Goal: Task Accomplishment & Management: Complete application form

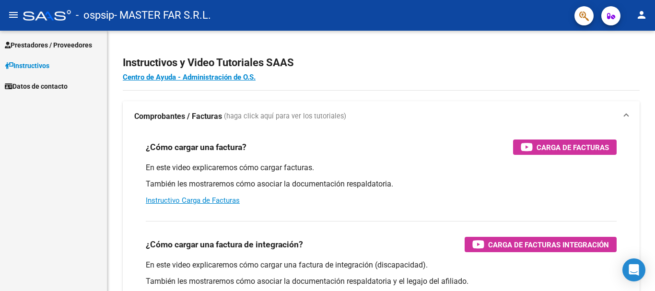
click at [62, 46] on span "Prestadores / Proveedores" at bounding box center [48, 45] width 87 height 11
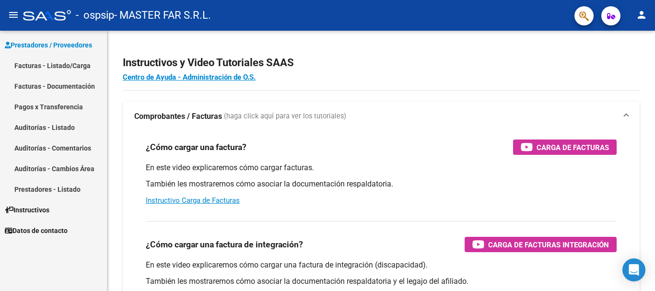
click at [36, 63] on link "Facturas - Listado/Carga" at bounding box center [53, 65] width 107 height 21
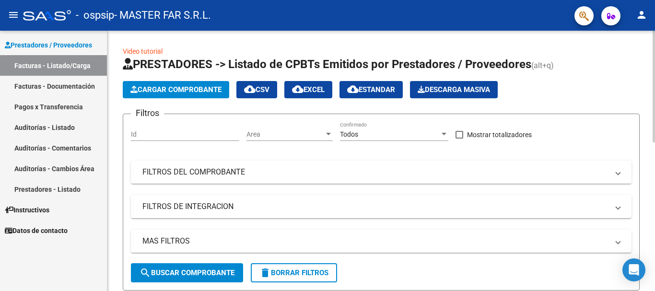
click at [179, 276] on span "search Buscar Comprobante" at bounding box center [186, 272] width 95 height 9
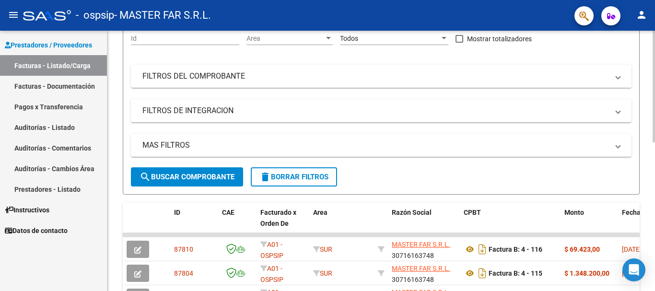
scroll to position [240, 0]
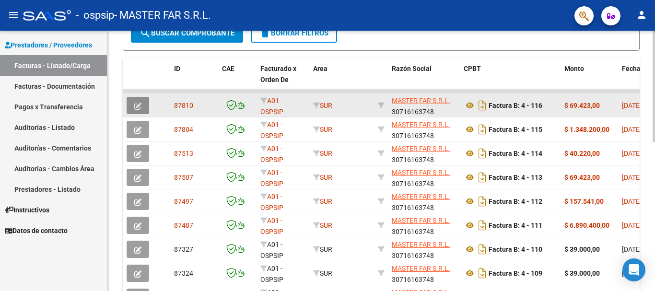
click at [142, 102] on button "button" at bounding box center [138, 105] width 23 height 17
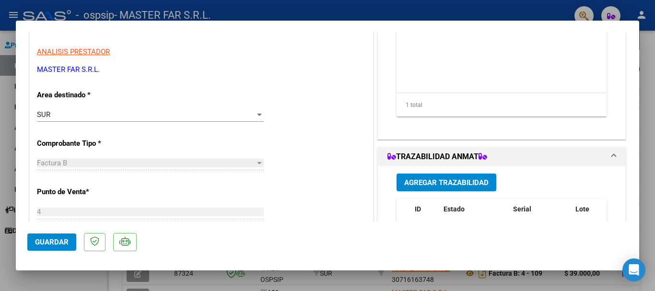
scroll to position [144, 0]
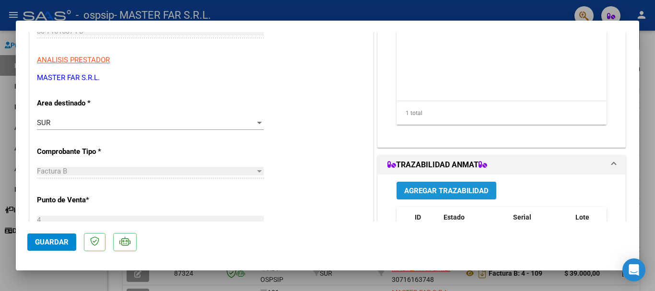
click at [435, 192] on span "Agregar Trazabilidad" at bounding box center [446, 190] width 84 height 9
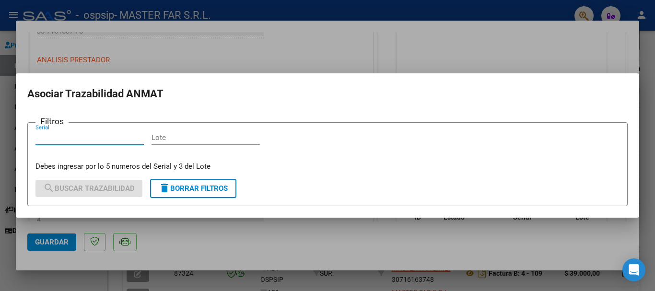
click at [115, 140] on input "Serial" at bounding box center [89, 137] width 108 height 9
type input "95528"
click at [191, 141] on input "Lote" at bounding box center [205, 137] width 108 height 9
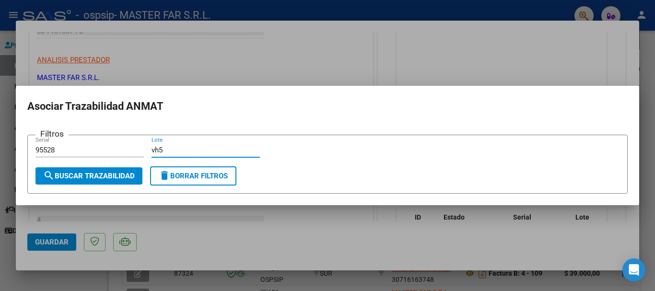
type input "vh5"
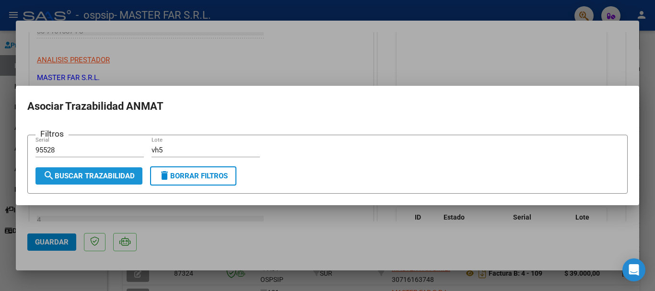
click at [128, 175] on span "search Buscar Trazabilidad" at bounding box center [89, 176] width 92 height 9
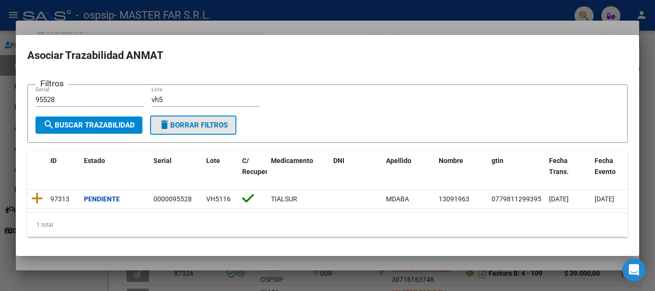
click at [200, 121] on span "delete Borrar Filtros" at bounding box center [193, 125] width 69 height 9
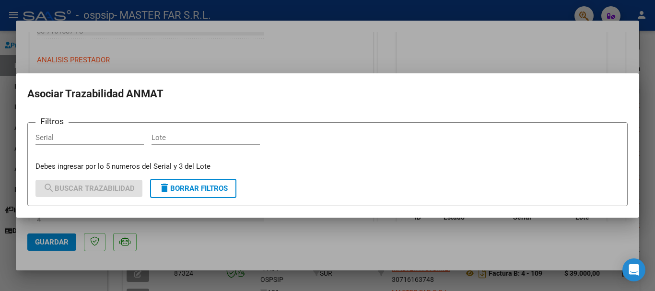
click at [82, 135] on input "Serial" at bounding box center [89, 137] width 108 height 9
type input "83445"
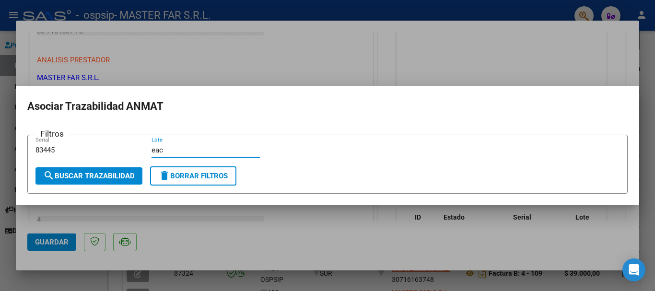
type input "eac"
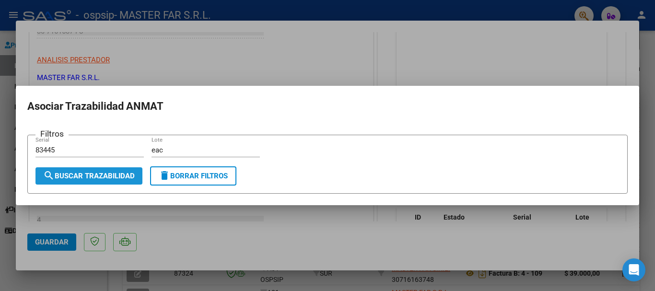
click at [94, 177] on span "search Buscar Trazabilidad" at bounding box center [89, 176] width 92 height 9
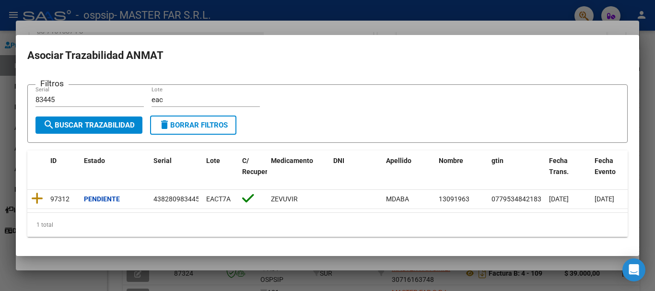
click at [638, 64] on mat-dialog-container "Asociar Trazabilidad ANMAT Filtros 83445 Serial eac Lote search Buscar Trazabil…" at bounding box center [327, 145] width 623 height 220
click at [646, 64] on div at bounding box center [327, 145] width 655 height 291
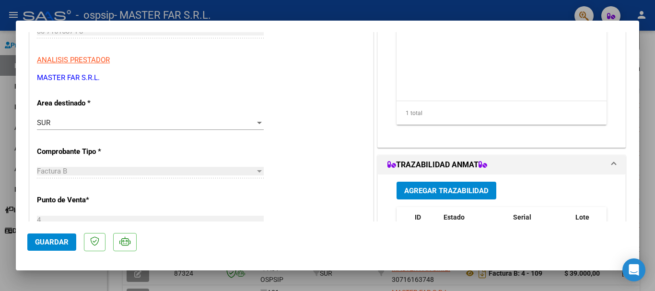
click at [51, 247] on button "Guardar" at bounding box center [51, 241] width 49 height 17
click at [63, 240] on span "Guardar" at bounding box center [52, 242] width 34 height 9
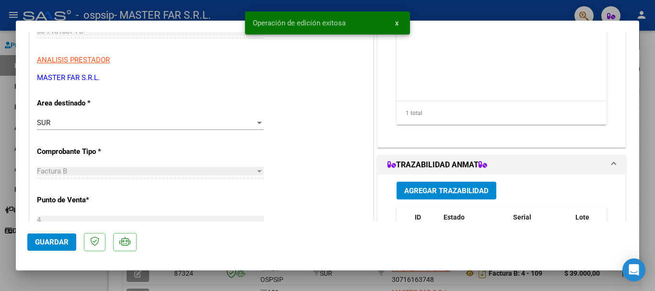
click at [644, 52] on div at bounding box center [327, 145] width 655 height 291
type input "$ 0,00"
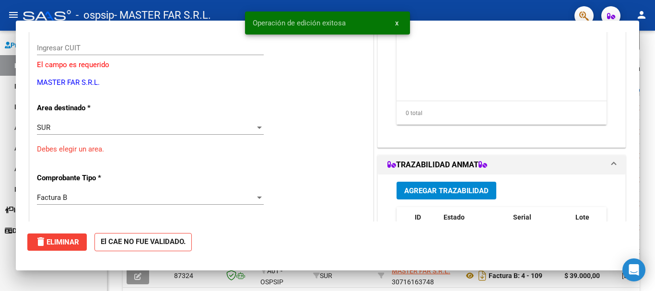
scroll to position [161, 0]
